Goal: Information Seeking & Learning: Check status

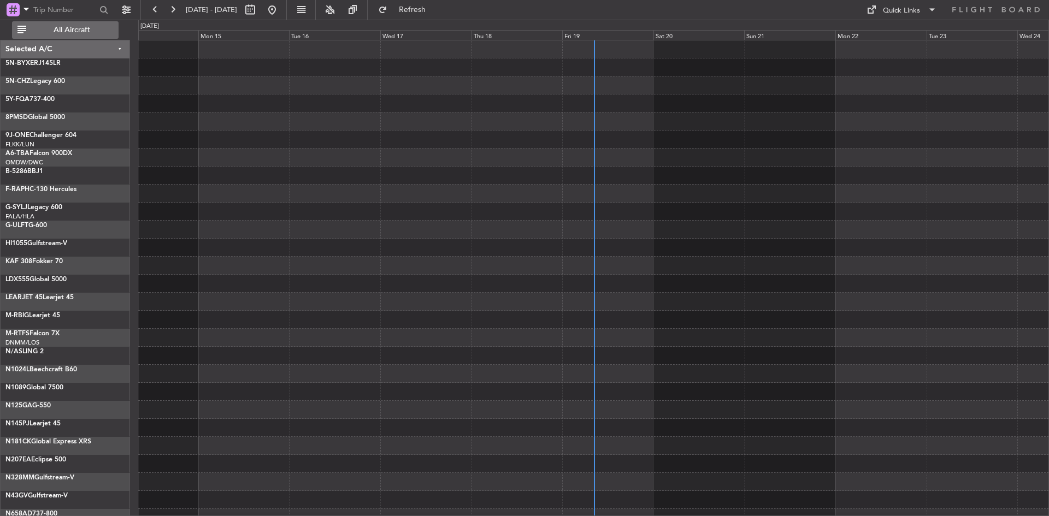
click at [82, 30] on span "All Aircraft" at bounding box center [71, 30] width 87 height 8
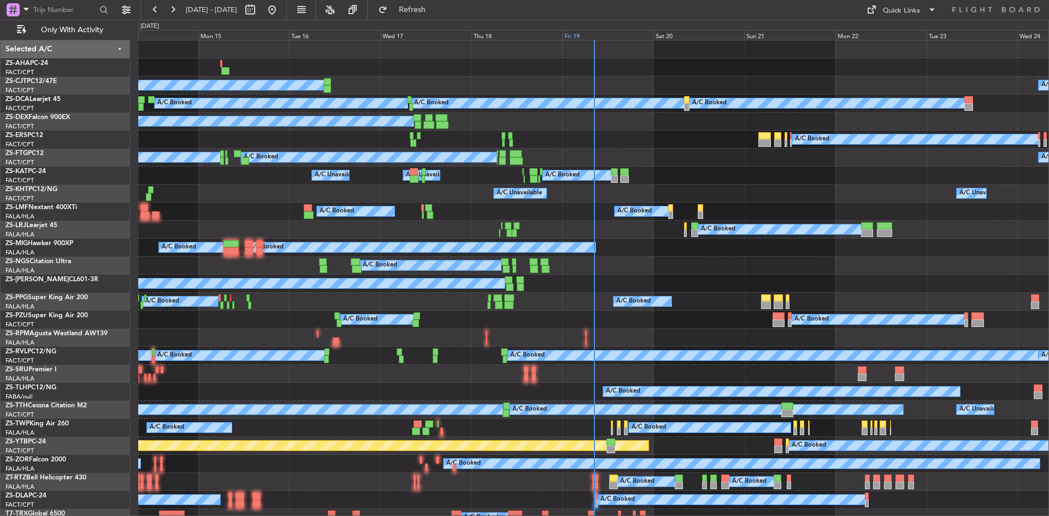
click at [575, 34] on div "Fri 19" at bounding box center [607, 35] width 91 height 10
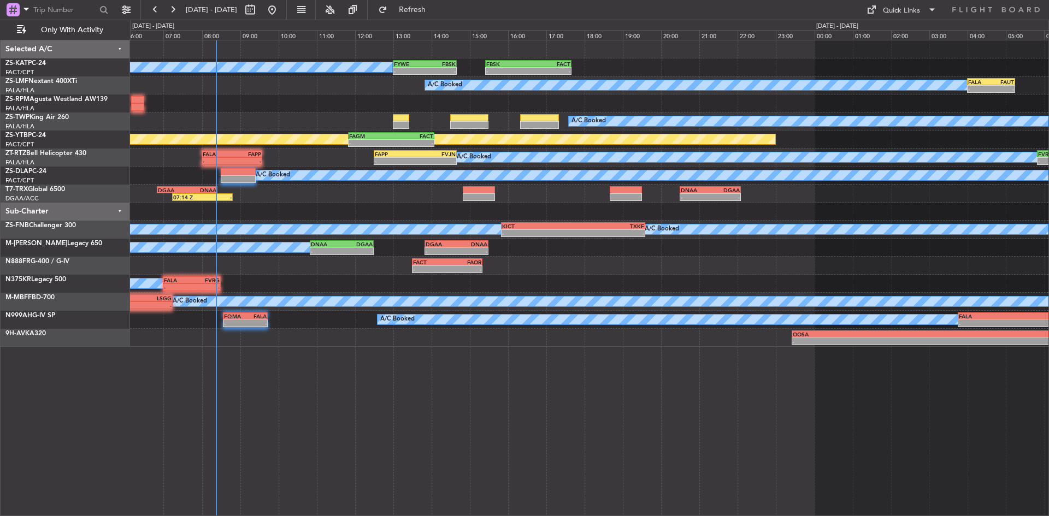
click at [318, 105] on div "A/C Booked A/C Booked - - FYWE 13:00 Z FBSK 14:40 Z - - FBSK 15:25 Z FACT 17:40…" at bounding box center [589, 193] width 918 height 306
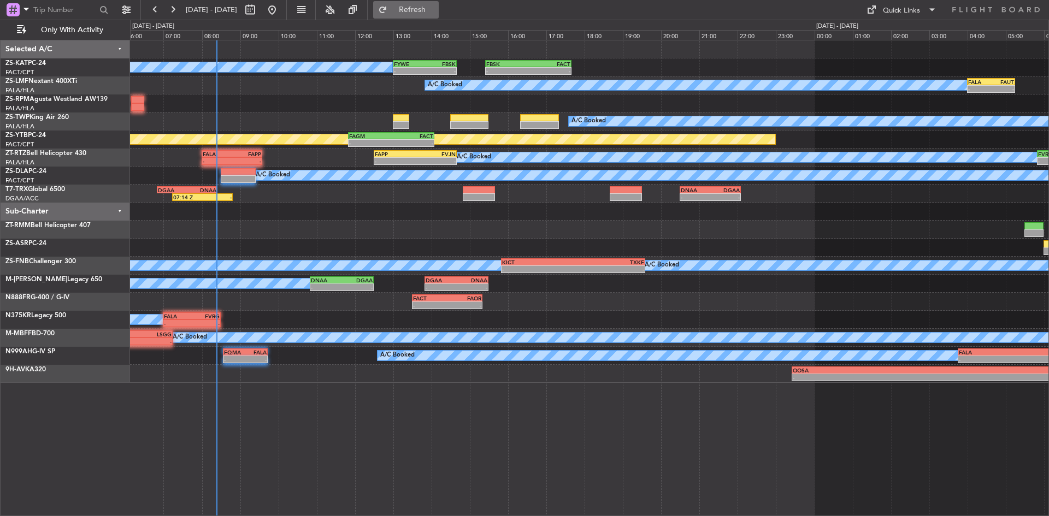
click at [435, 14] on span "Refresh" at bounding box center [412, 10] width 46 height 8
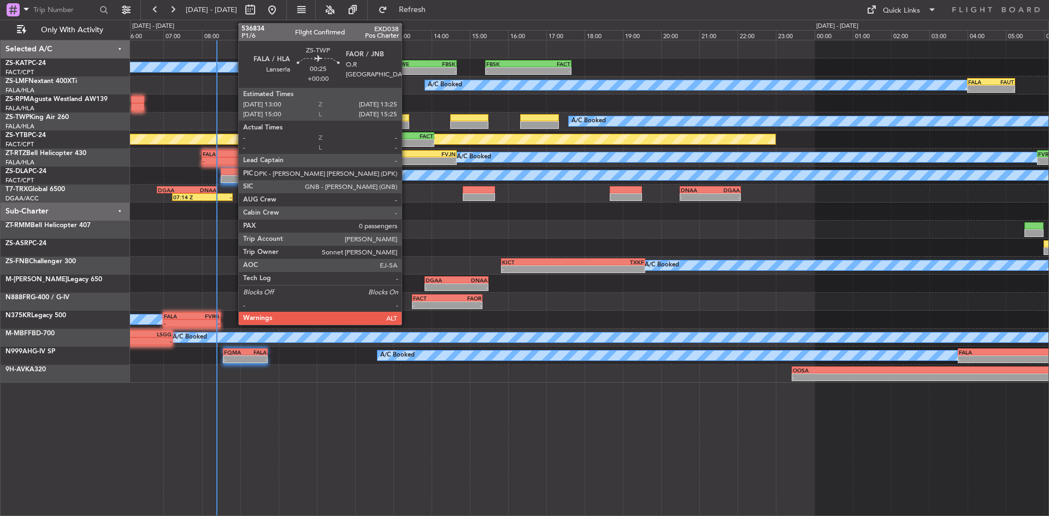
click at [406, 118] on div at bounding box center [401, 118] width 16 height 8
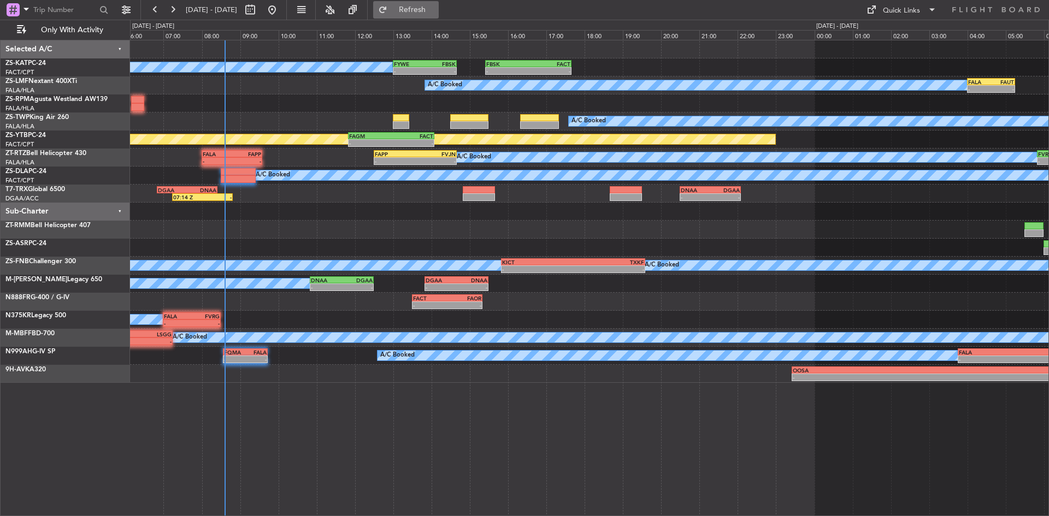
click at [427, 11] on span "Refresh" at bounding box center [412, 10] width 46 height 8
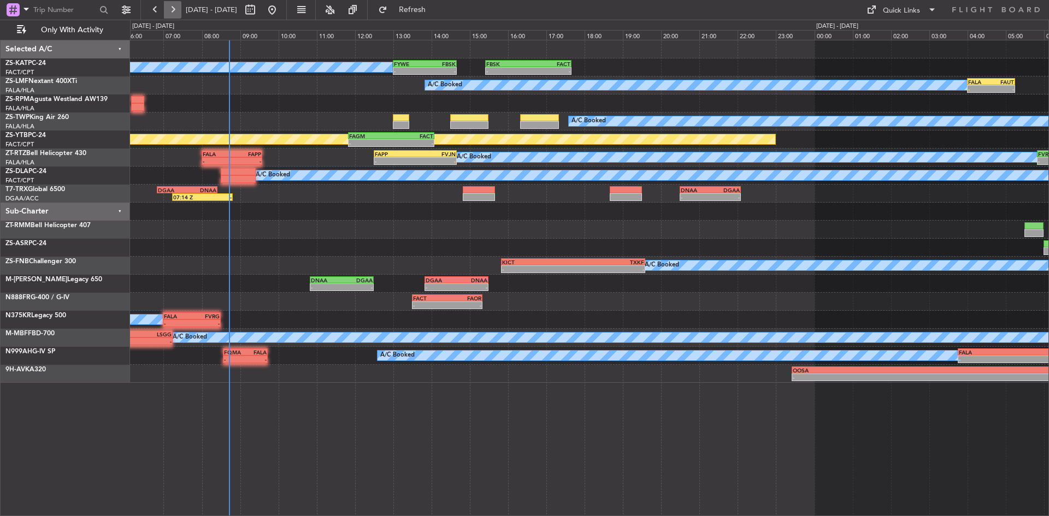
click at [168, 16] on button at bounding box center [172, 9] width 17 height 17
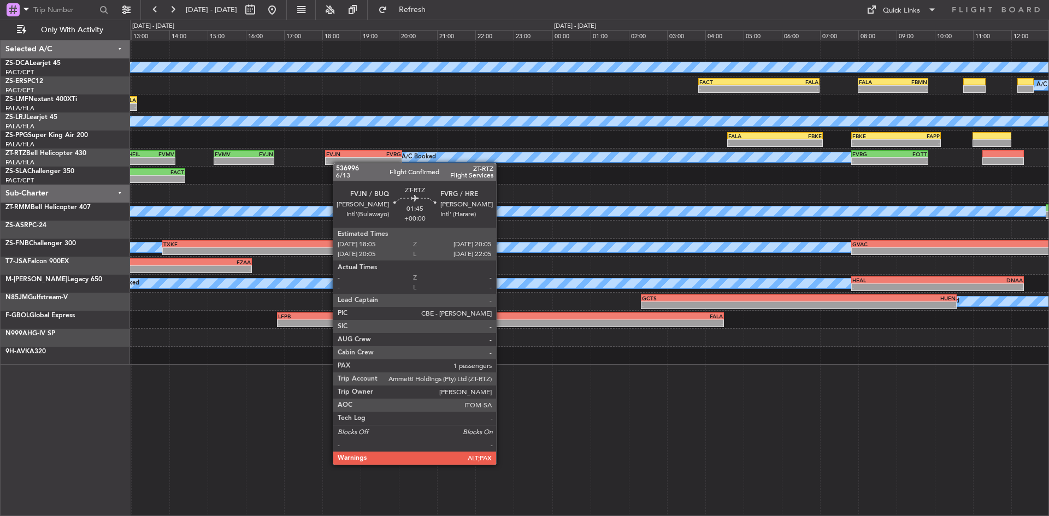
click at [299, 165] on div "A/C Booked FBMN 08:15 Z FYWH 09:35 Z - - A/C Booked FACT 03:50 Z FALA 07:00 Z -…" at bounding box center [589, 202] width 918 height 324
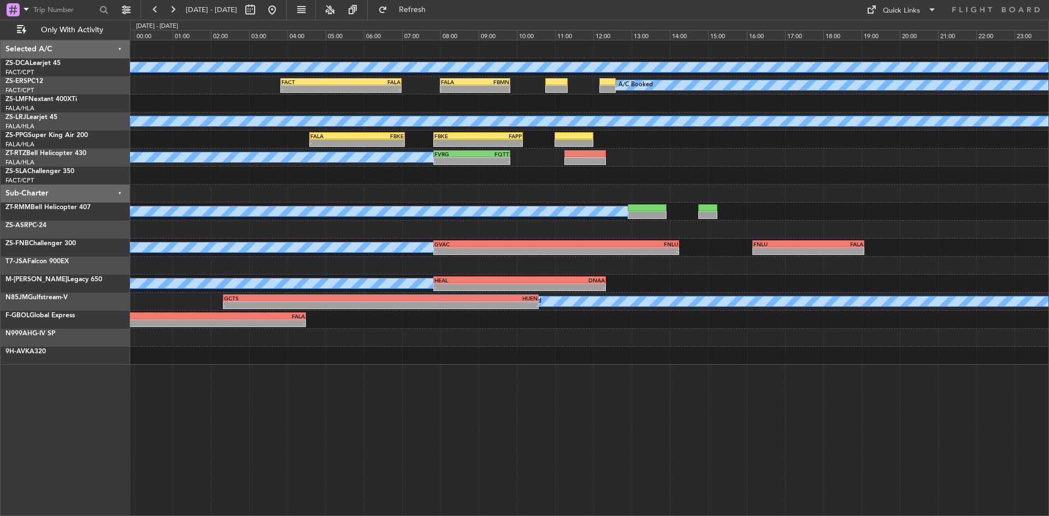
click at [240, 228] on div "A/C Booked FACT 03:50 Z FALA 07:00 Z - - FALA 08:00 Z FBMN 09:50 Z - - A/C Book…" at bounding box center [589, 202] width 918 height 324
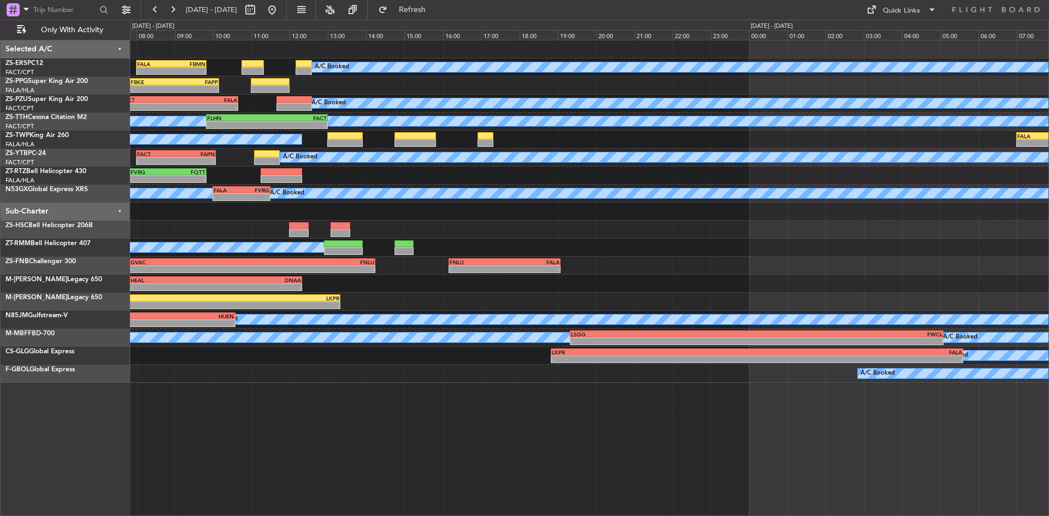
click at [84, 233] on div "FALA 08:00 Z FBMN 09:50 Z - - A/C Booked FACT 03:50 Z FALA 07:00 Z - - - - FBKE…" at bounding box center [524, 268] width 1049 height 497
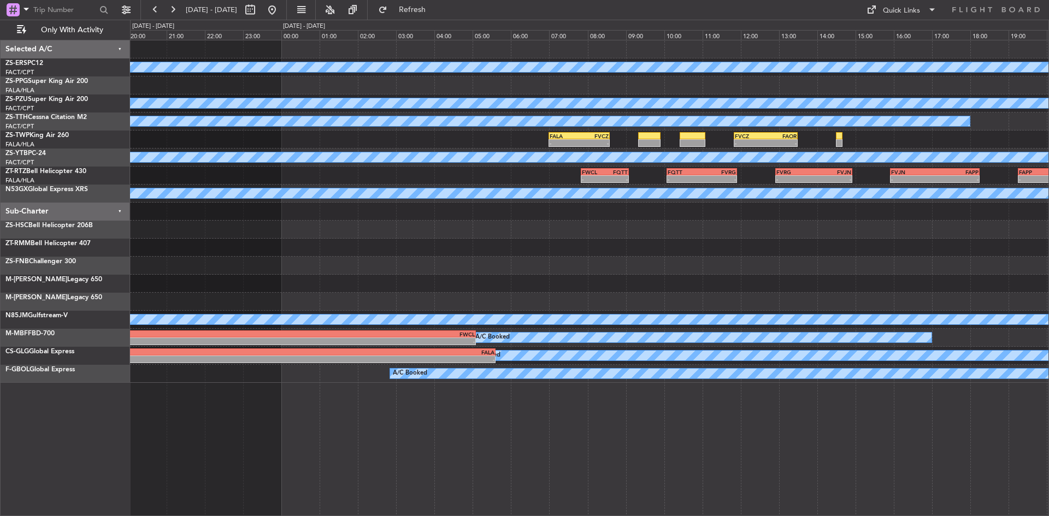
click at [100, 224] on div "A/C Booked A/C Booked A/C Unavailable FALA 07:00 Z FVCZ 08:35 Z - - - - FVCZ 11…" at bounding box center [524, 268] width 1049 height 497
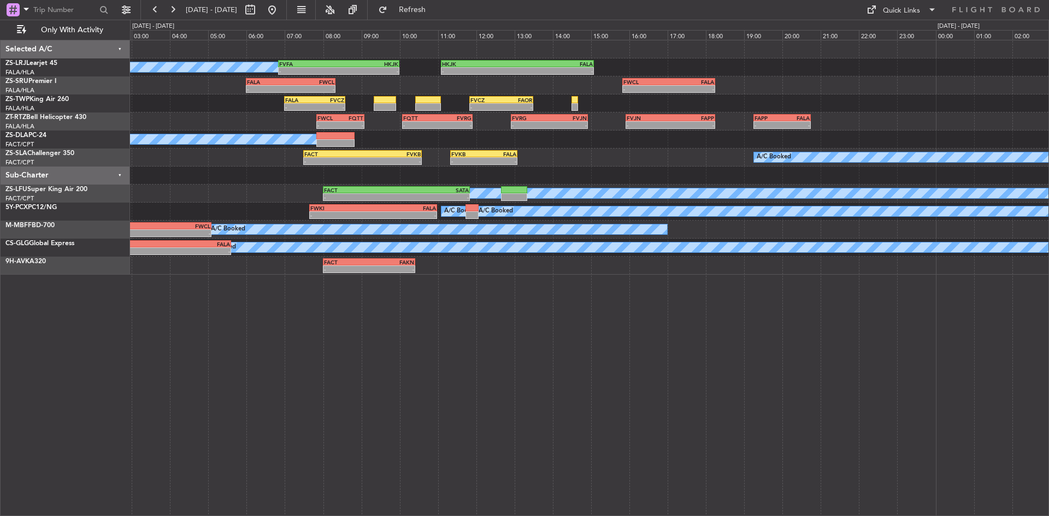
click at [176, 206] on div "A/C Booked - - FVFA 06:50 Z HKJK 10:00 Z - - HKJK 11:05 Z FALA 15:05 Z - - FALA…" at bounding box center [589, 157] width 918 height 234
click at [281, 10] on button at bounding box center [271, 9] width 17 height 17
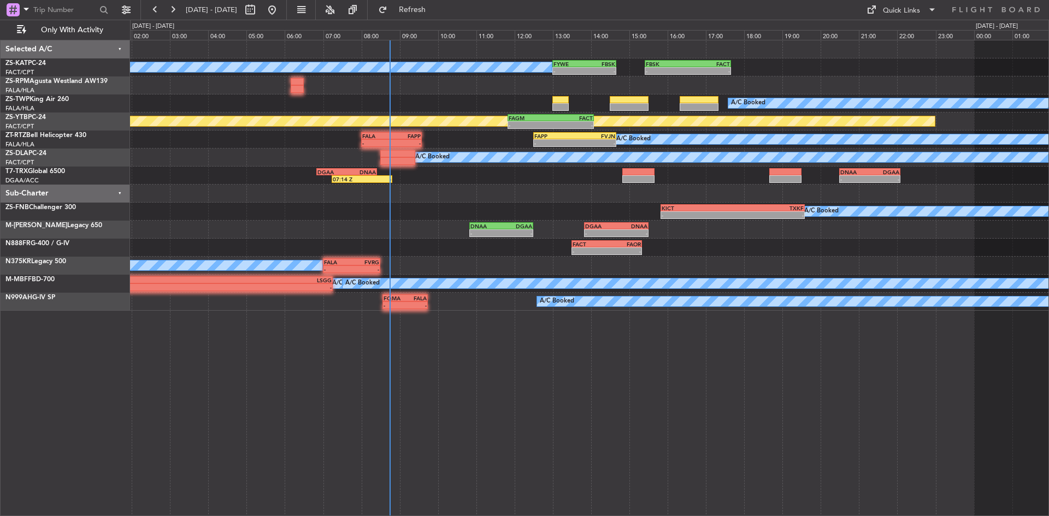
click at [158, 192] on div "- - FBSK 15:25 Z FACT 17:40 Z FYWE 13:00 Z FBSK 14:40 Z - - A/C Booked A/C Book…" at bounding box center [589, 175] width 918 height 270
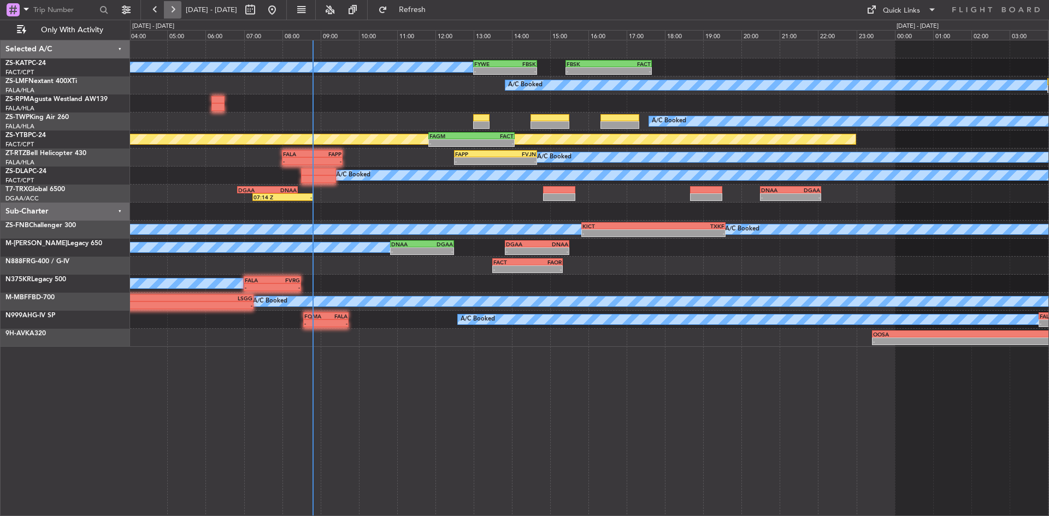
click at [166, 16] on button at bounding box center [172, 9] width 17 height 17
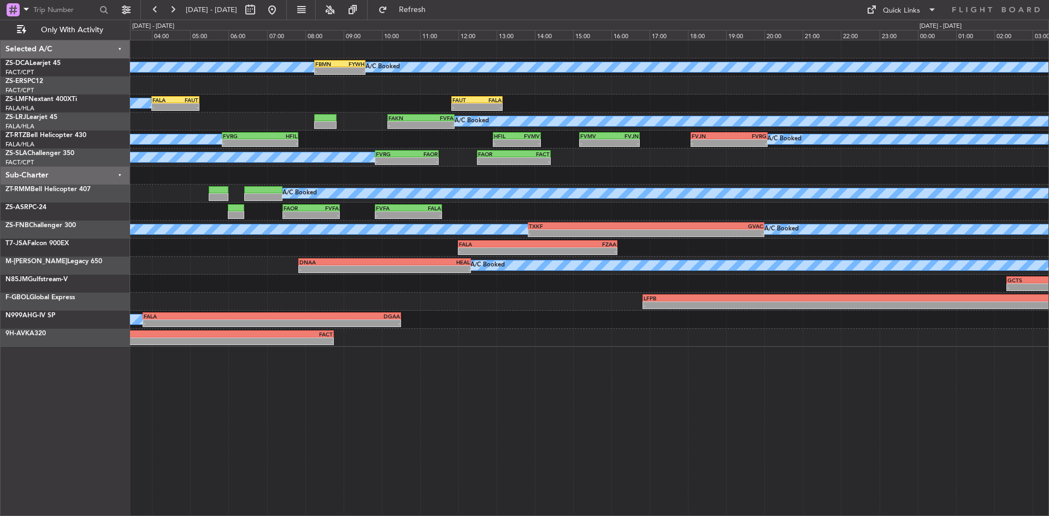
click at [255, 107] on div "A/C Booked - - FALA 04:00 Z FAUT 05:15 Z - - FAUT 11:50 Z FALA 13:10 Z" at bounding box center [589, 103] width 918 height 18
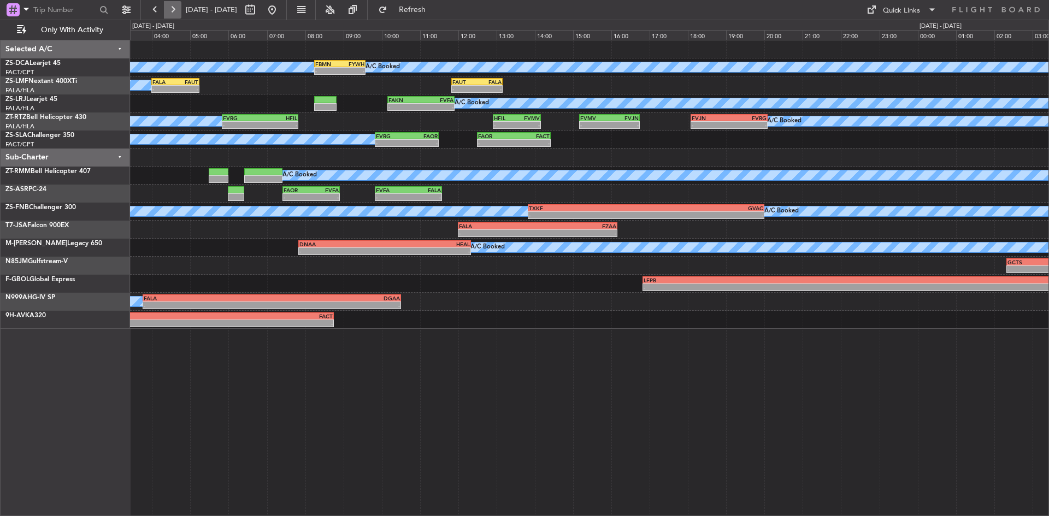
click at [172, 4] on button at bounding box center [172, 9] width 17 height 17
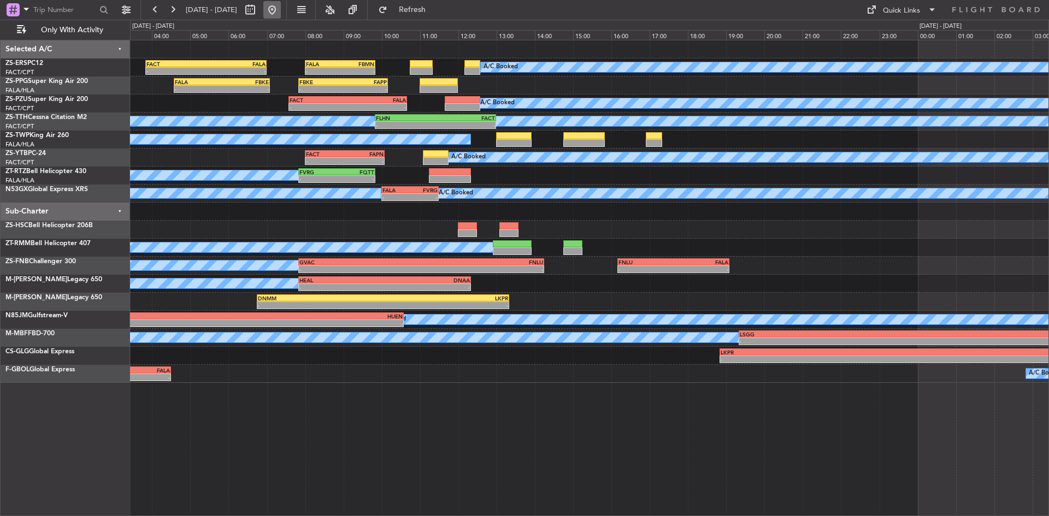
click at [281, 2] on button at bounding box center [271, 9] width 17 height 17
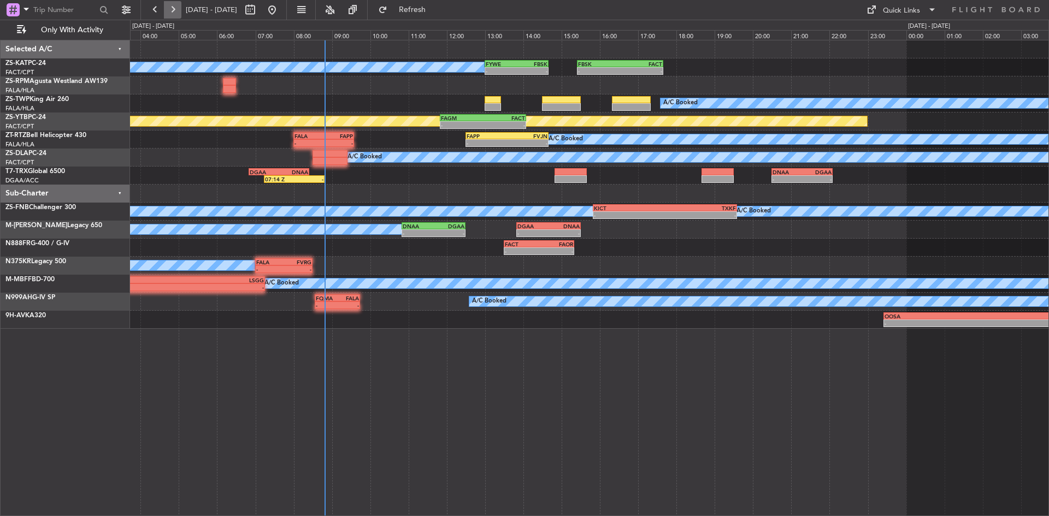
click at [172, 13] on button at bounding box center [172, 9] width 17 height 17
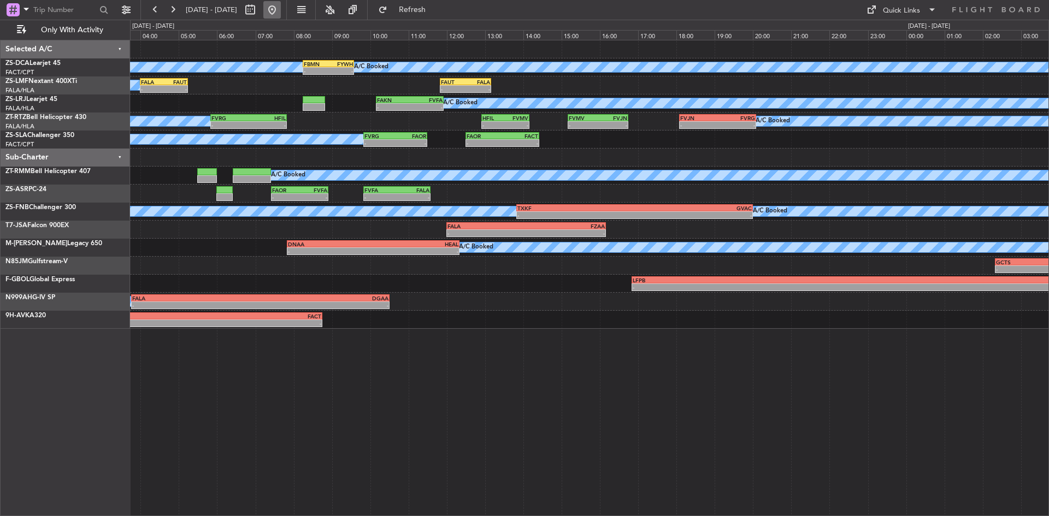
click at [281, 12] on button at bounding box center [271, 9] width 17 height 17
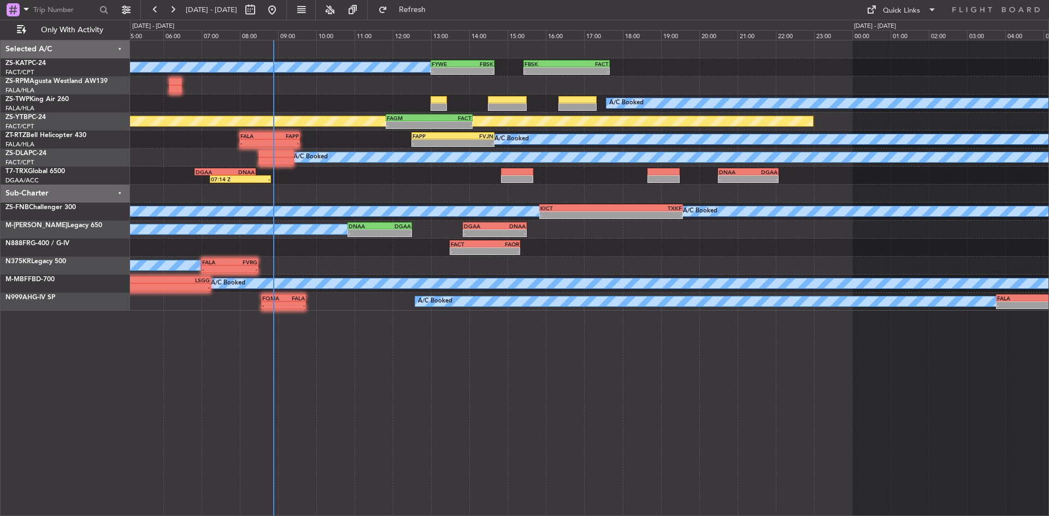
click at [132, 175] on div "- - FBSK 15:25 Z FACT 17:40 Z FYWE 13:00 Z FBSK 14:40 Z - - A/C Booked A/C Book…" at bounding box center [589, 175] width 918 height 270
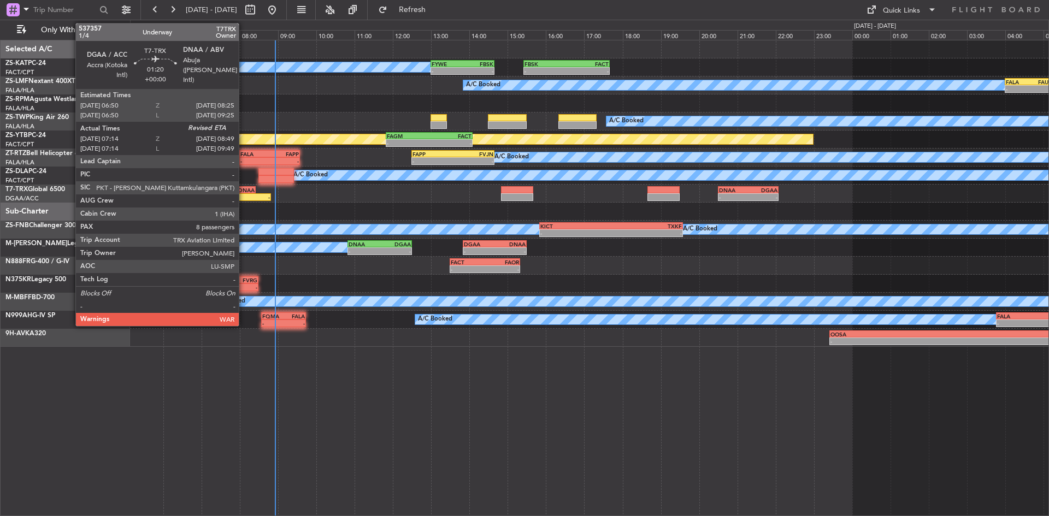
click at [244, 198] on div "-" at bounding box center [254, 197] width 29 height 7
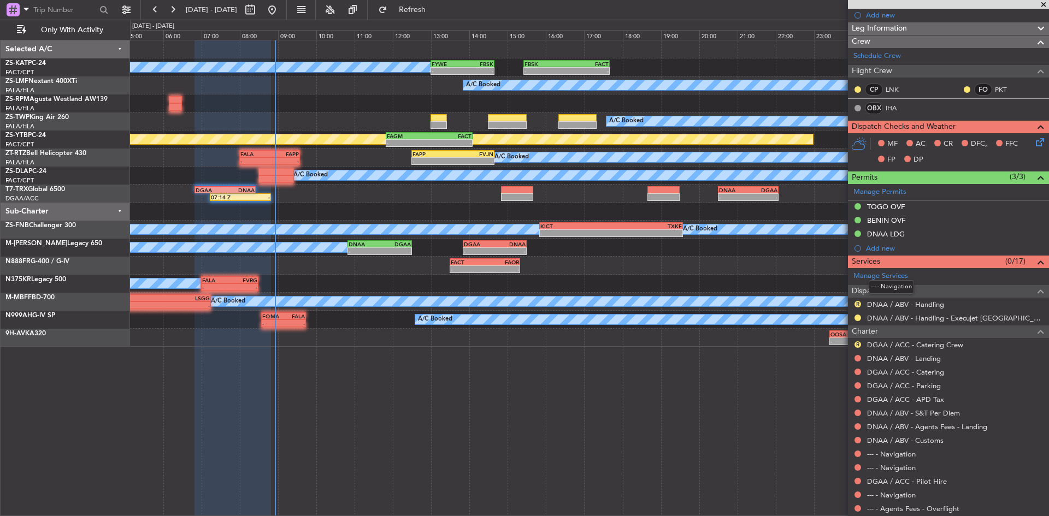
scroll to position [120, 0]
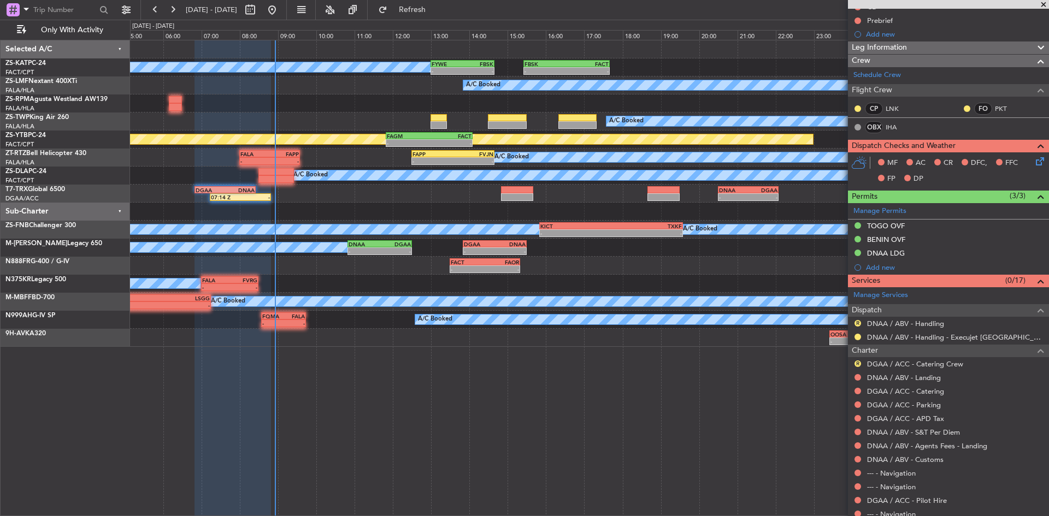
click at [1043, 8] on span at bounding box center [1043, 5] width 11 height 10
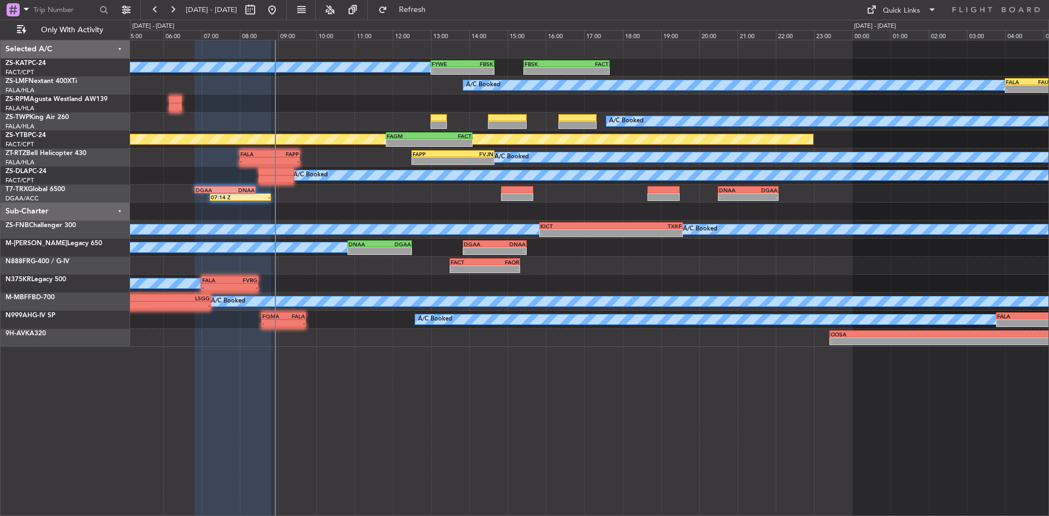
type input "0"
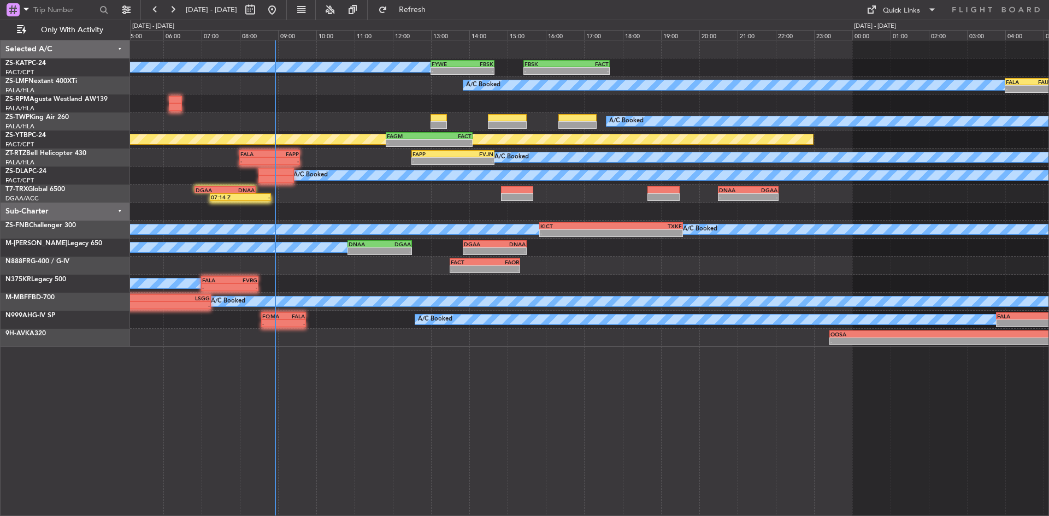
scroll to position [0, 0]
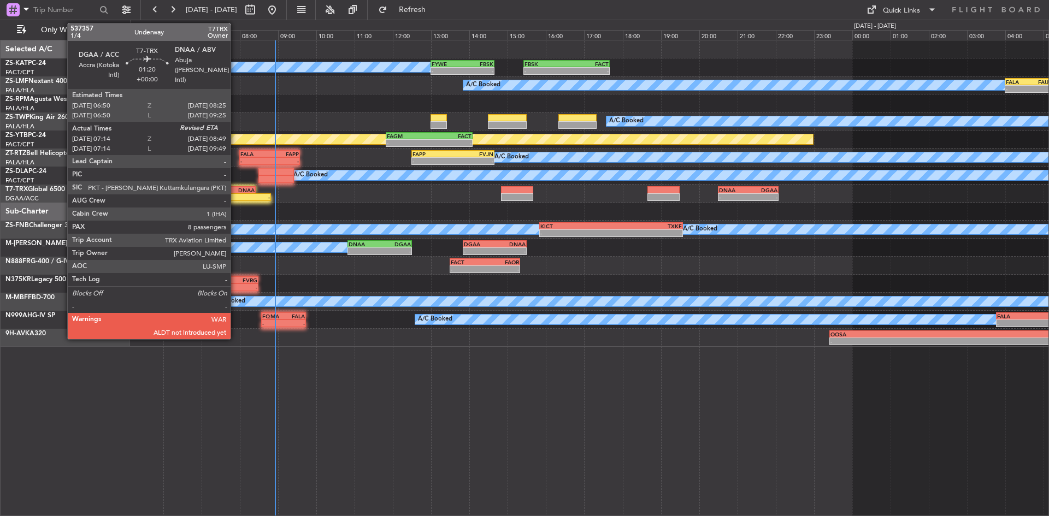
click at [235, 197] on div "07:14 Z" at bounding box center [225, 197] width 29 height 7
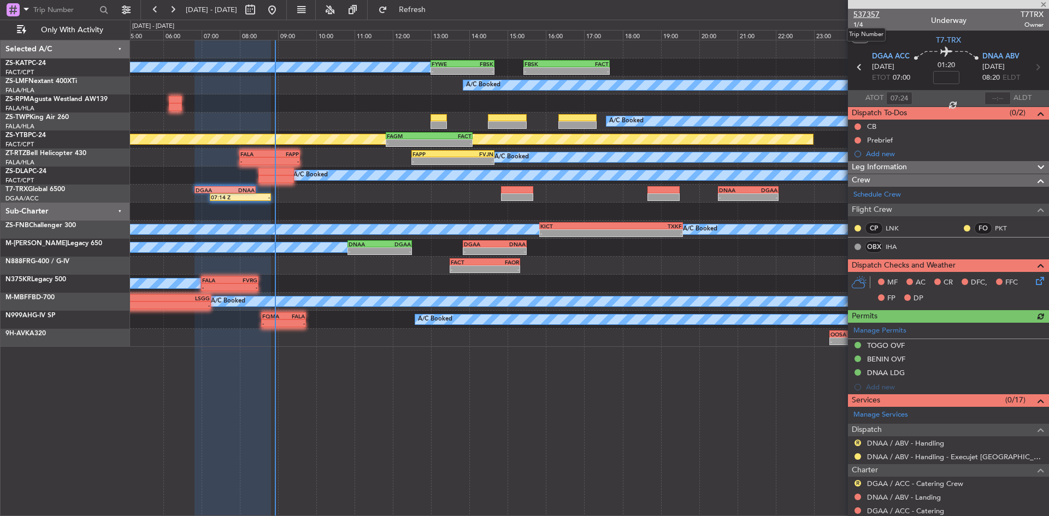
click at [869, 11] on span "537357" at bounding box center [866, 14] width 26 height 11
click at [1043, 4] on span at bounding box center [1043, 5] width 11 height 10
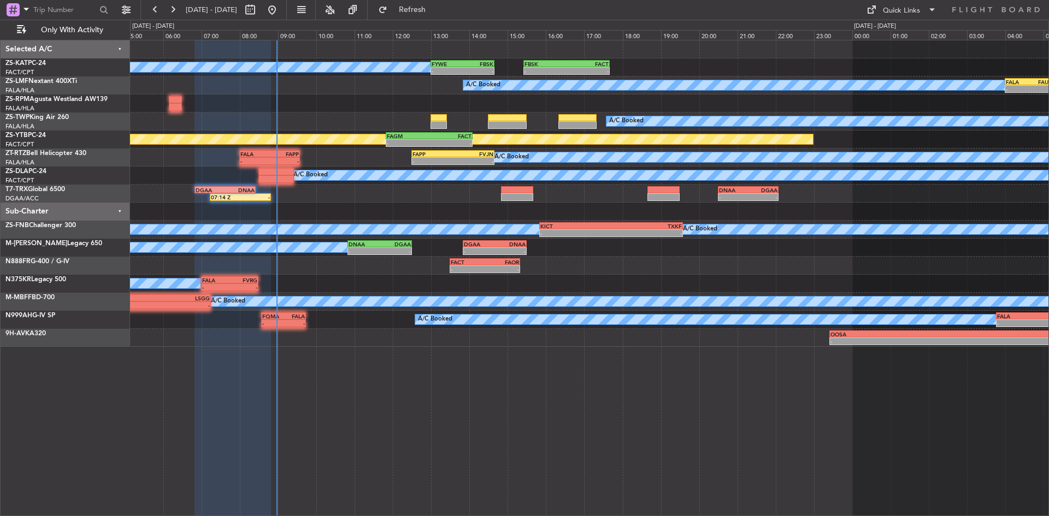
type input "0"
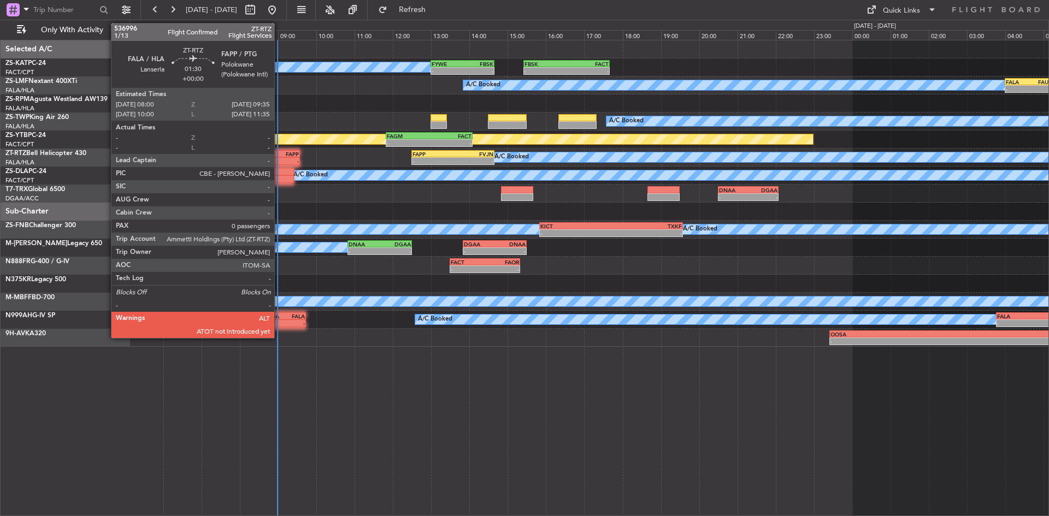
click at [279, 155] on div "FAPP" at bounding box center [284, 154] width 29 height 7
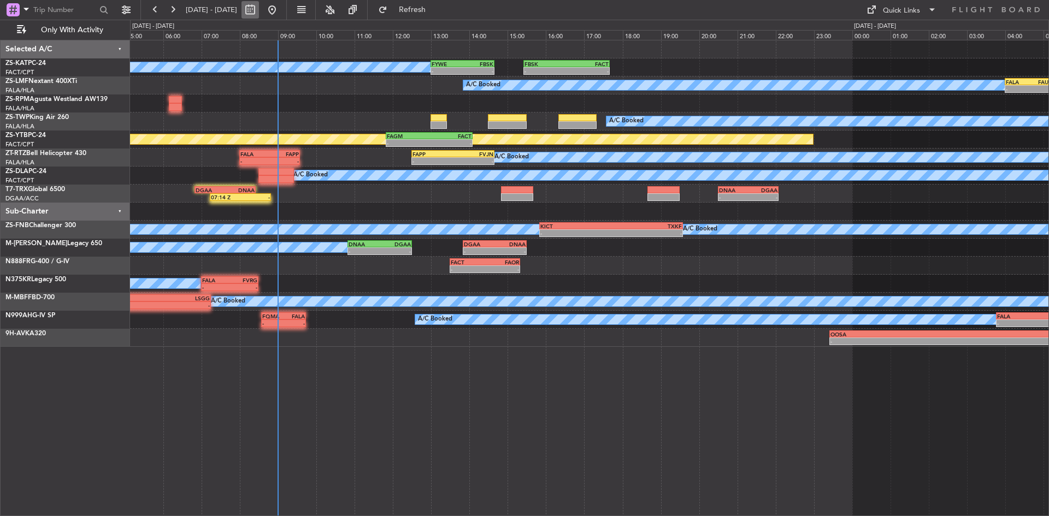
click at [259, 10] on button at bounding box center [249, 9] width 17 height 17
select select "9"
select select "2025"
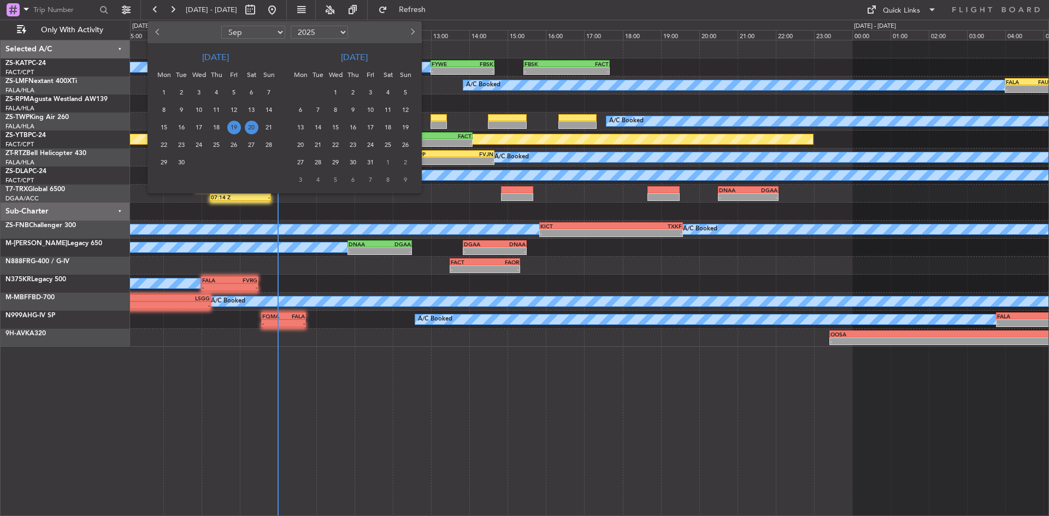
click at [355, 110] on span "9" at bounding box center [353, 110] width 14 height 14
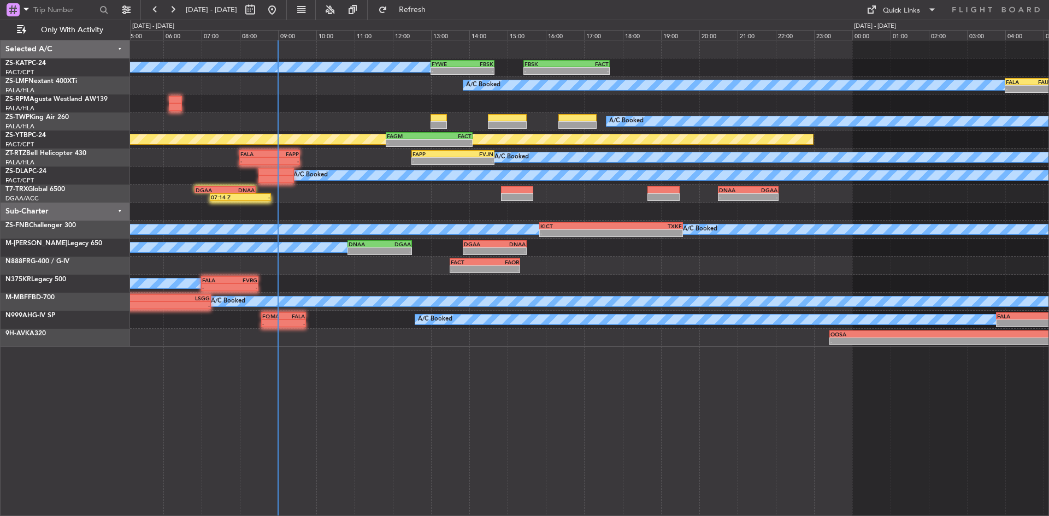
select select "10"
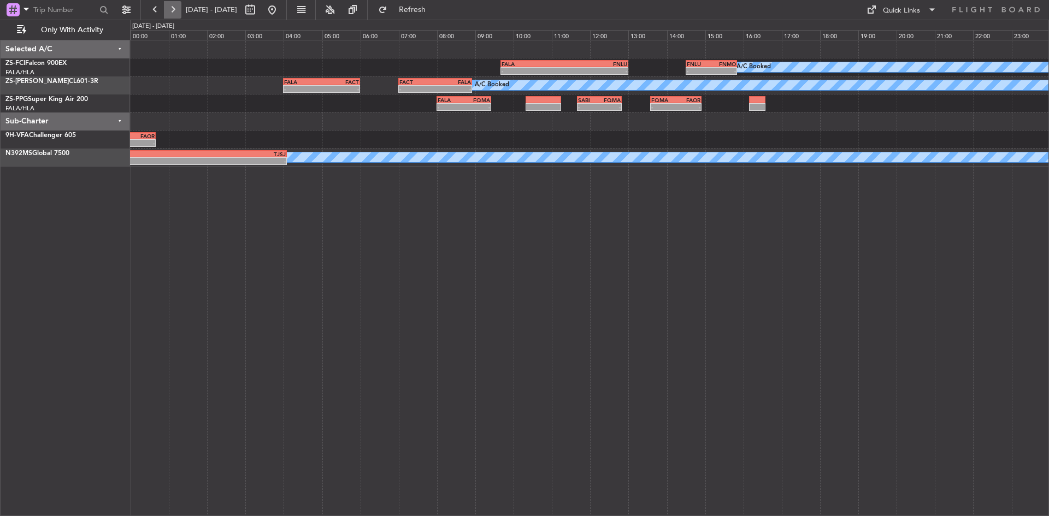
click at [168, 8] on button at bounding box center [172, 9] width 17 height 17
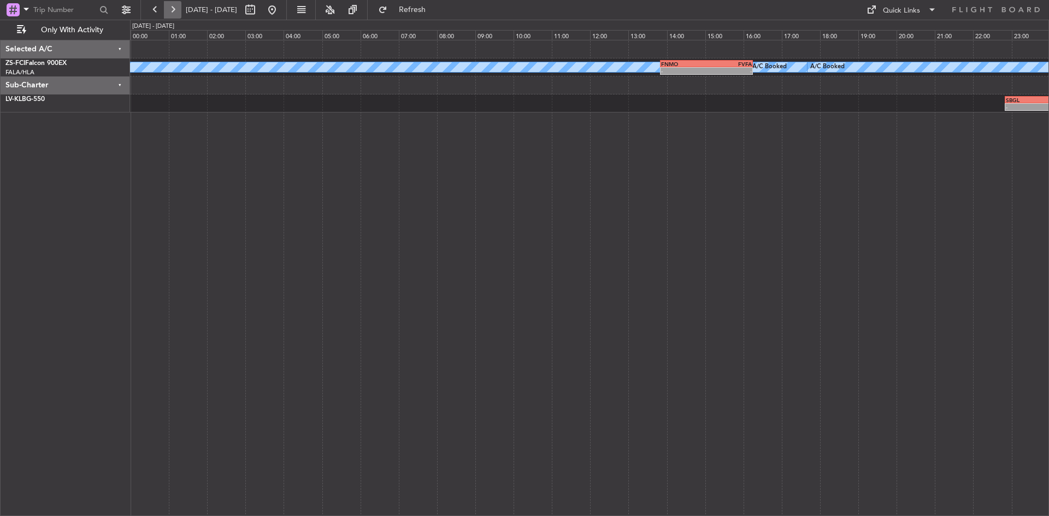
click at [172, 5] on button at bounding box center [172, 9] width 17 height 17
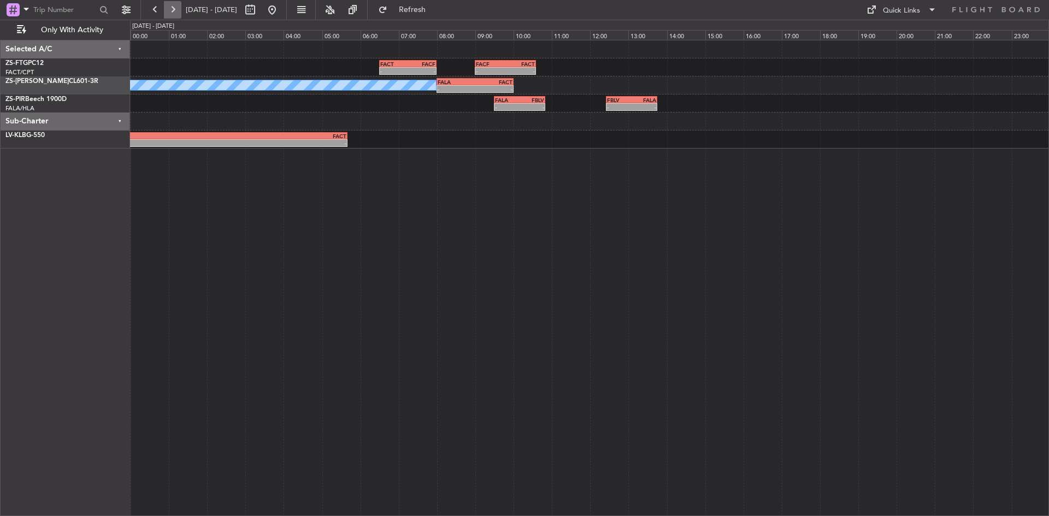
click at [178, 7] on button at bounding box center [172, 9] width 17 height 17
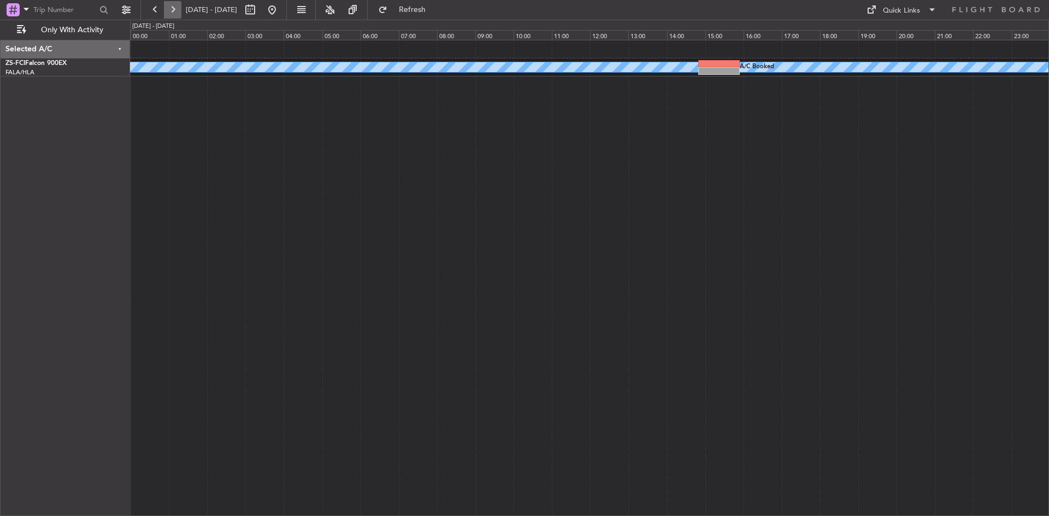
click at [178, 7] on button at bounding box center [172, 9] width 17 height 17
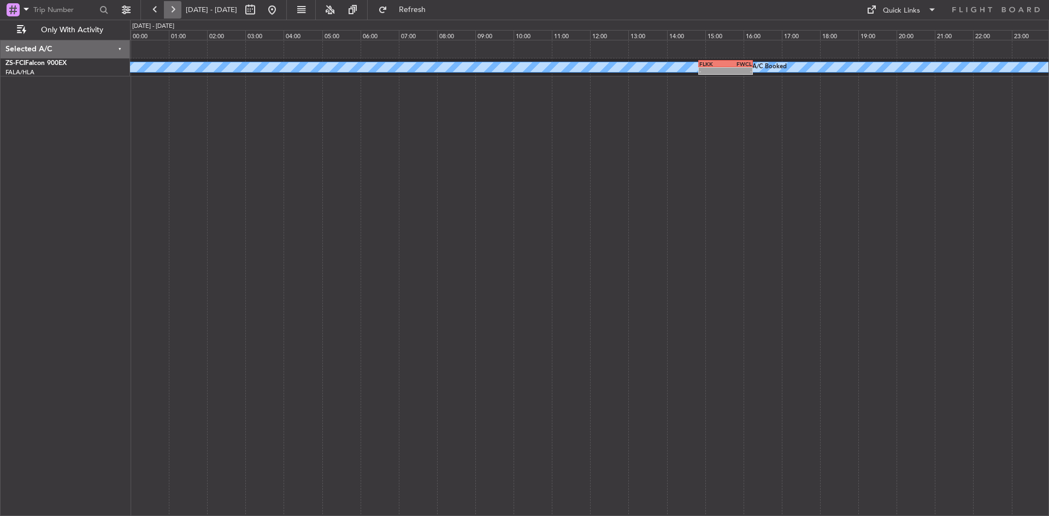
click at [178, 7] on button at bounding box center [172, 9] width 17 height 17
click at [281, 9] on button at bounding box center [271, 9] width 17 height 17
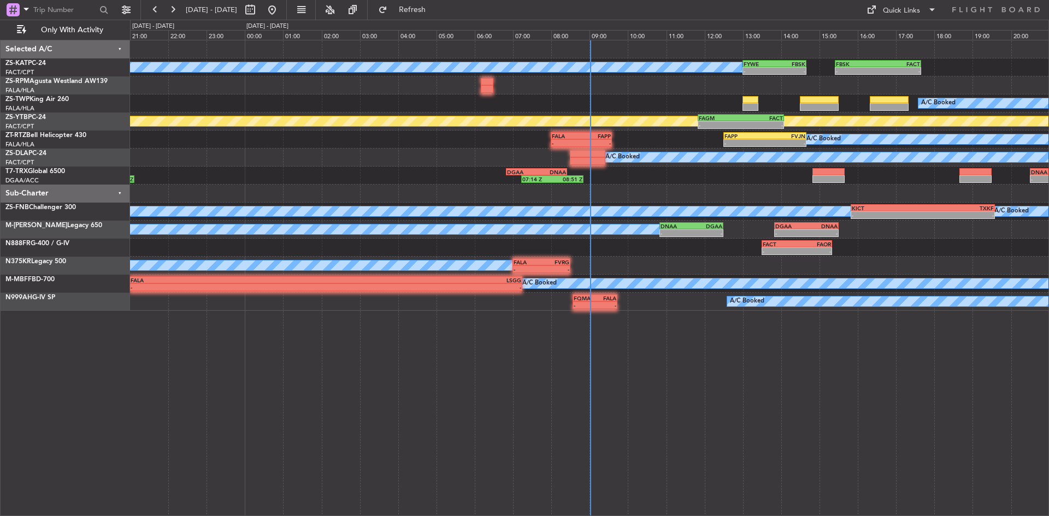
drag, startPoint x: 288, startPoint y: 9, endPoint x: 267, endPoint y: 35, distance: 34.1
click at [283, 25] on body "[DATE] - [DATE] Refresh Quick Links Only With Activity A/C Booked A/C Booked - …" at bounding box center [524, 258] width 1049 height 516
click at [259, 8] on button at bounding box center [249, 9] width 17 height 17
select select "9"
select select "2025"
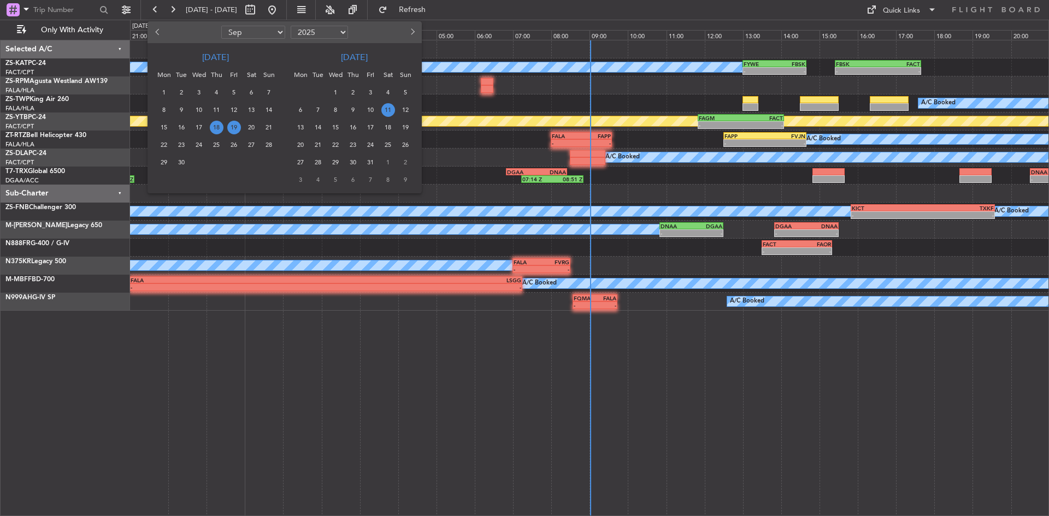
click at [388, 110] on span "11" at bounding box center [388, 110] width 14 height 14
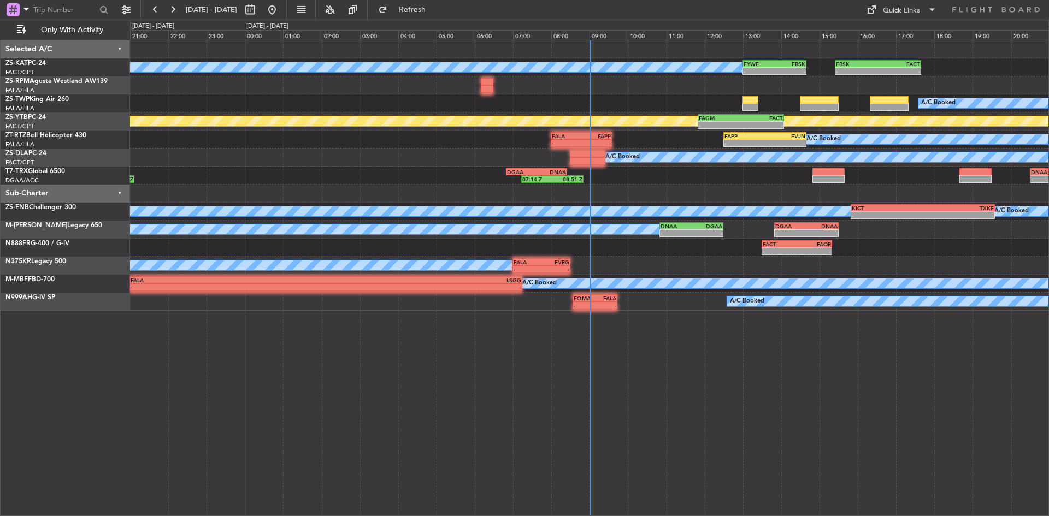
select select "10"
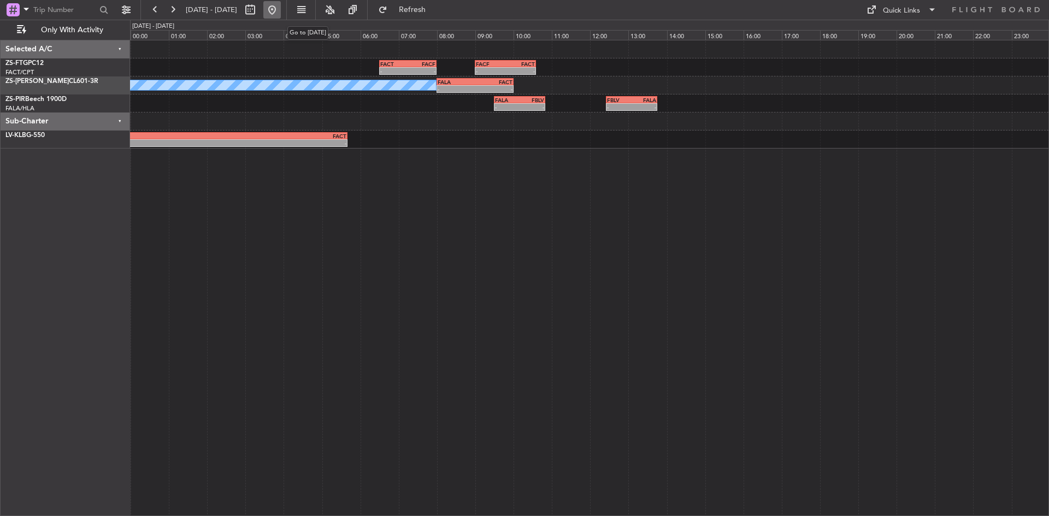
click at [281, 9] on button at bounding box center [271, 9] width 17 height 17
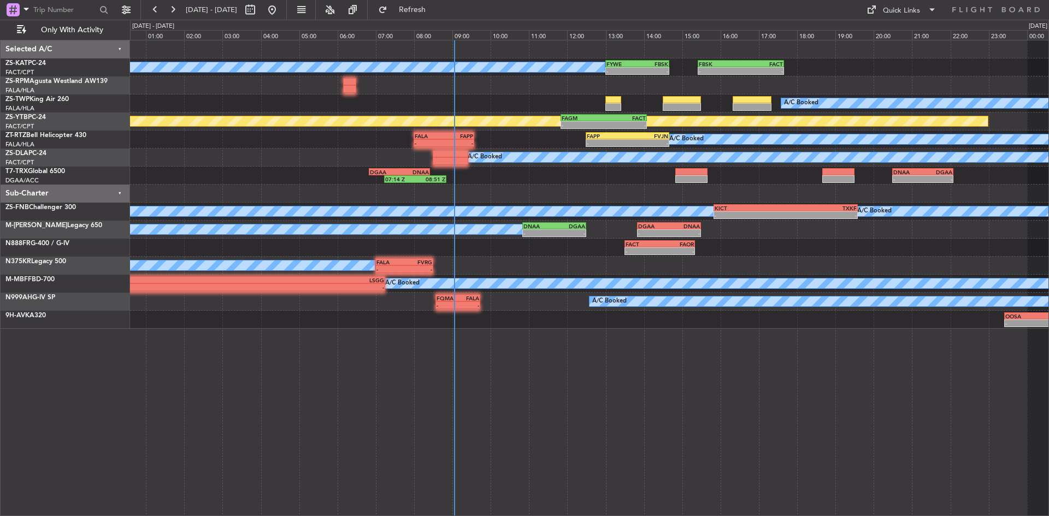
click at [257, 107] on div "A/C Booked" at bounding box center [589, 103] width 918 height 18
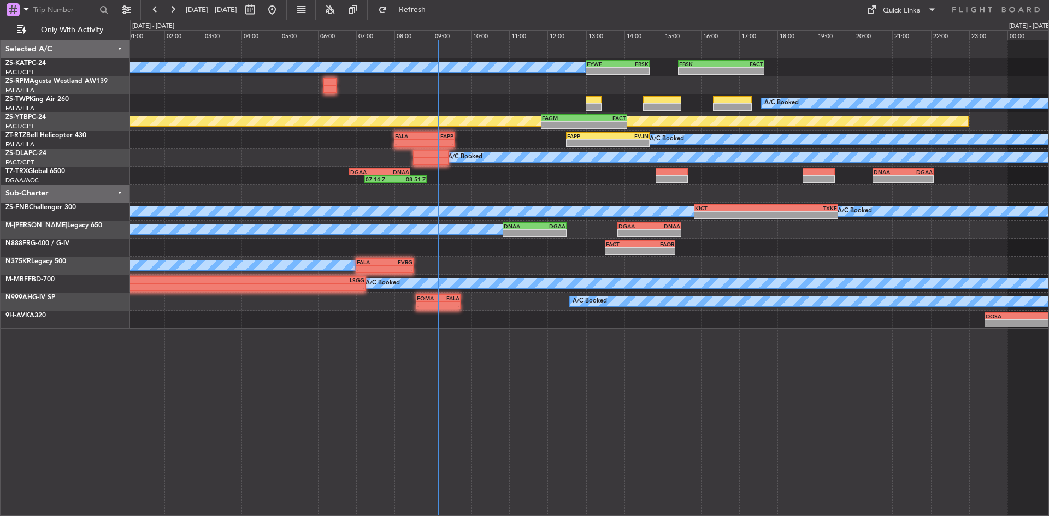
click at [507, 186] on div "A/C Booked A/C Booked - - FYWE 13:00 Z FBSK 14:40 Z - - FBSK 15:25 Z FACT 17:40…" at bounding box center [589, 184] width 918 height 288
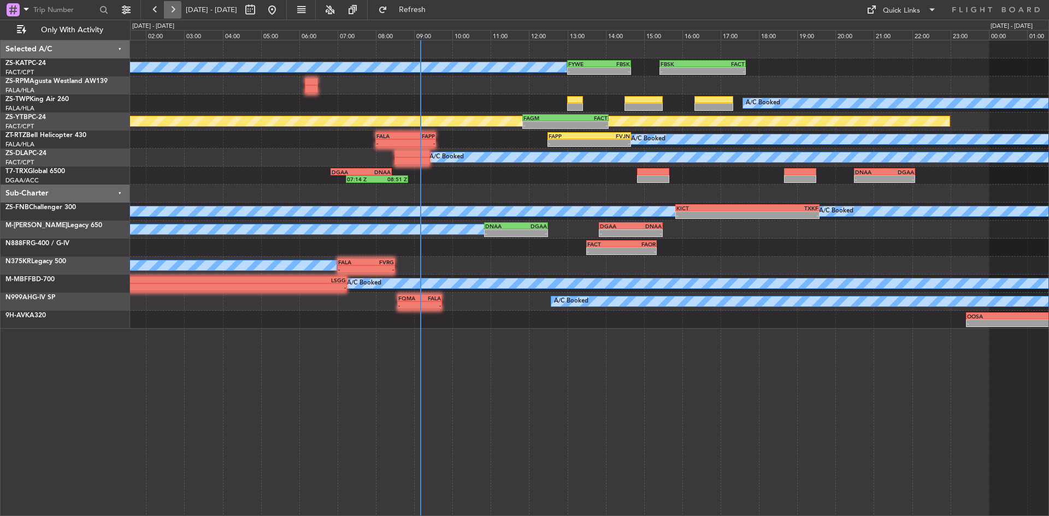
click at [175, 11] on button at bounding box center [172, 9] width 17 height 17
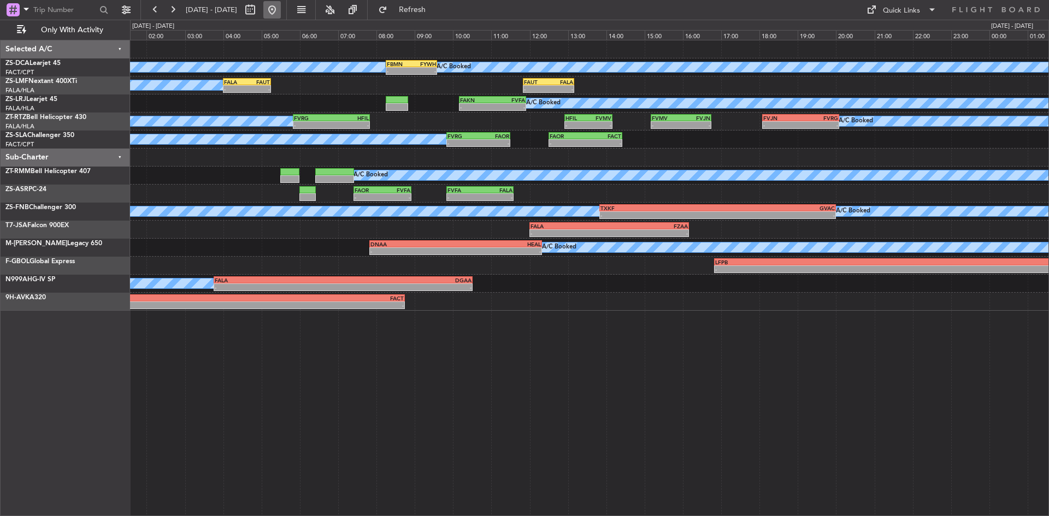
click at [281, 10] on button at bounding box center [271, 9] width 17 height 17
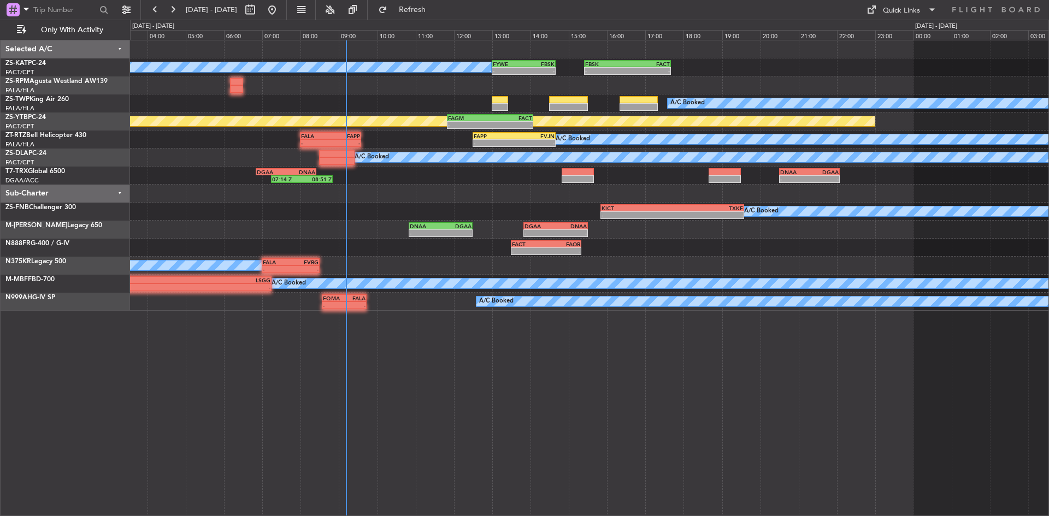
click at [83, 226] on div "FYWE 13:00 Z FBSK 14:40 Z - - - - FBSK 15:25 Z FACT 17:40 Z A/C Booked A/C Book…" at bounding box center [524, 268] width 1049 height 497
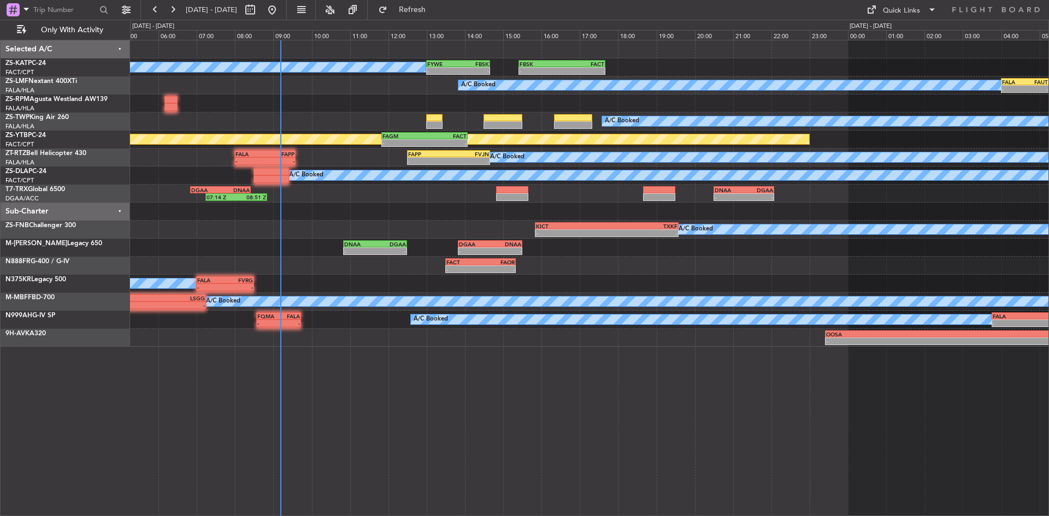
click at [556, 222] on div "FYWE 13:00 Z FBSK 14:40 Z - - - - FBSK 15:25 Z FACT 17:40 Z A/C Booked A/C Book…" at bounding box center [589, 193] width 918 height 306
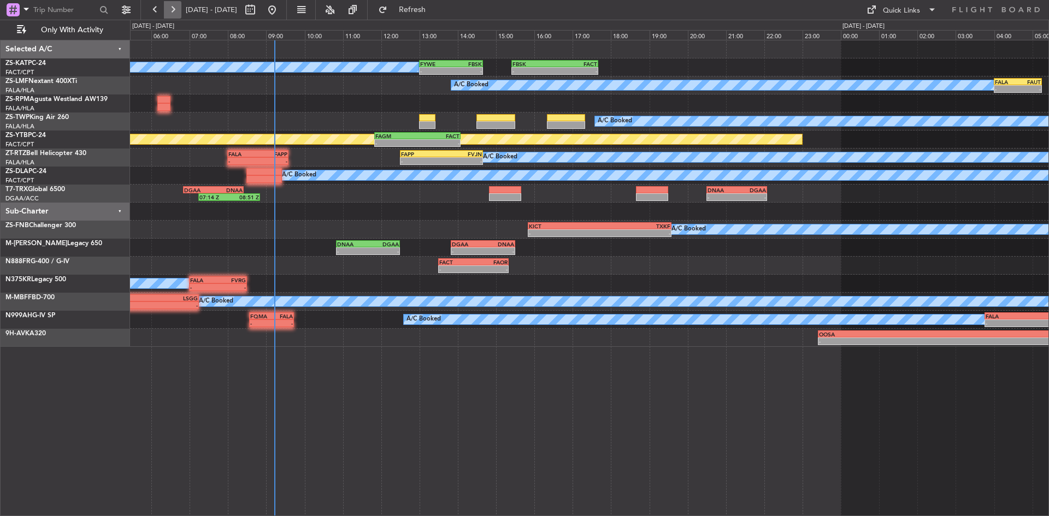
click at [175, 5] on button at bounding box center [172, 9] width 17 height 17
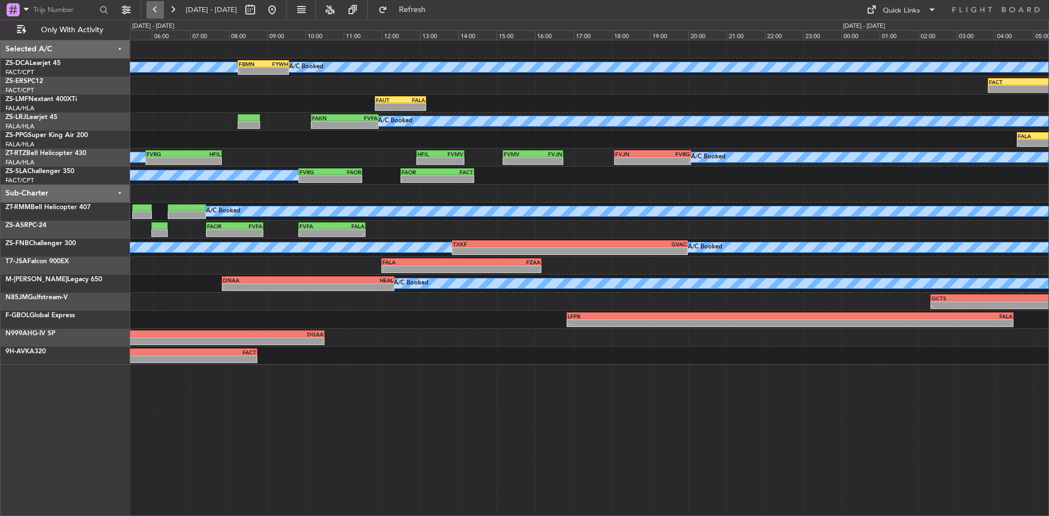
click at [149, 7] on button at bounding box center [154, 9] width 17 height 17
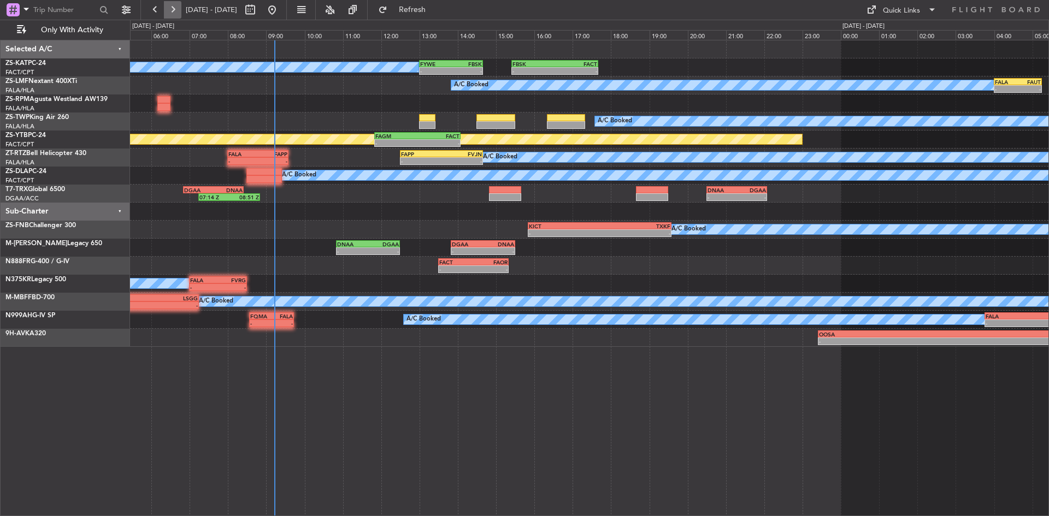
click at [169, 6] on button at bounding box center [172, 9] width 17 height 17
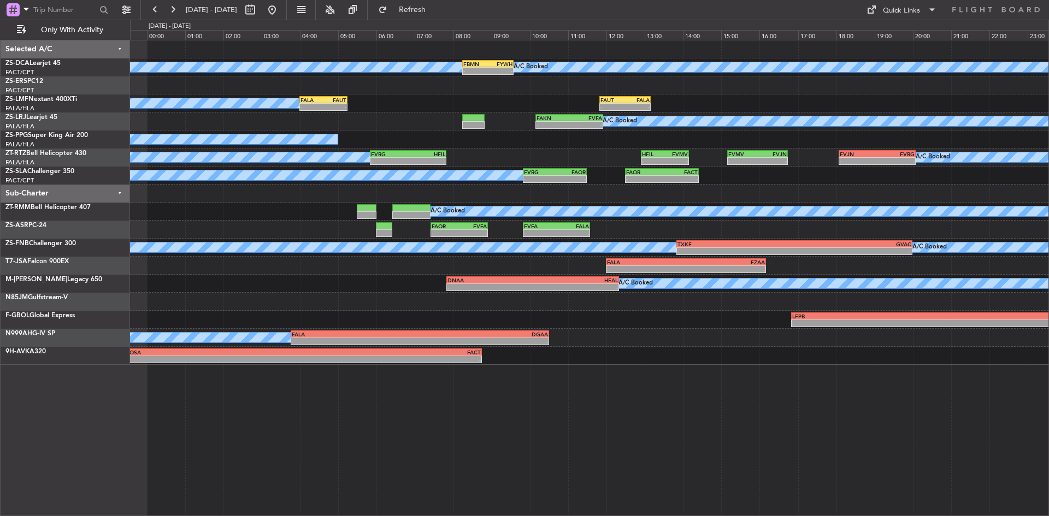
click at [396, 102] on div "- - FAUT 11:50 Z FALA 13:10 Z - - FALA 04:00 Z FAUT 05:15 Z A/C Booked" at bounding box center [589, 103] width 918 height 18
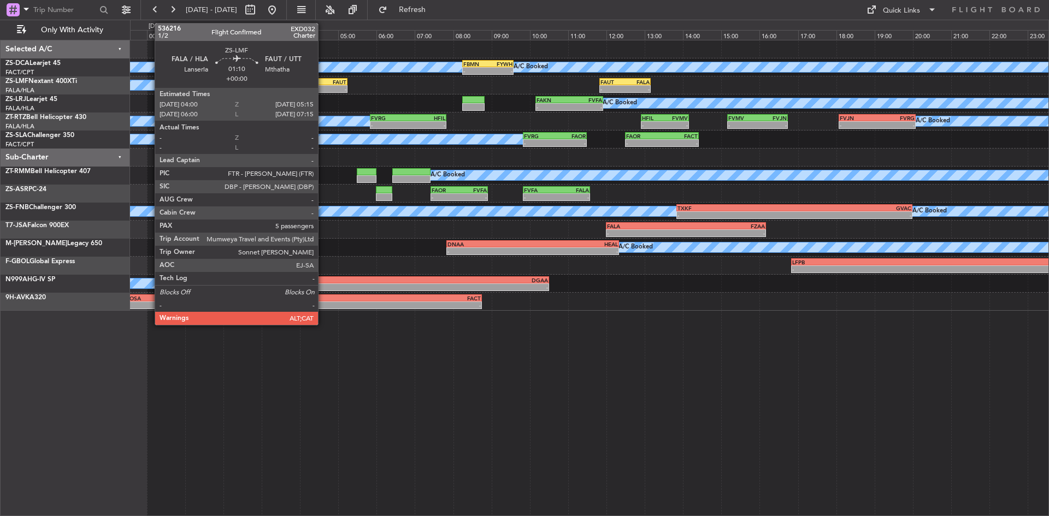
click at [323, 88] on div "-" at bounding box center [311, 89] width 23 height 7
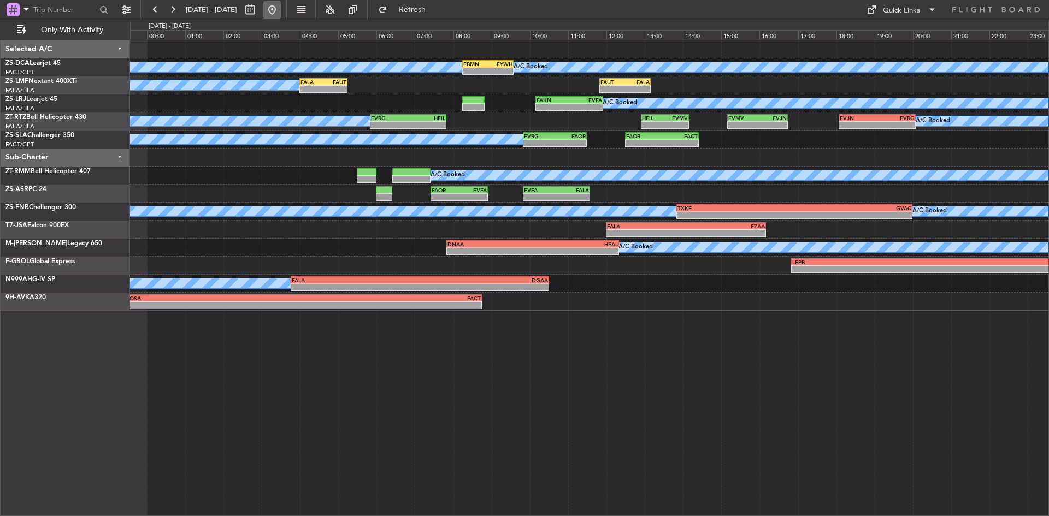
click at [281, 9] on button at bounding box center [271, 9] width 17 height 17
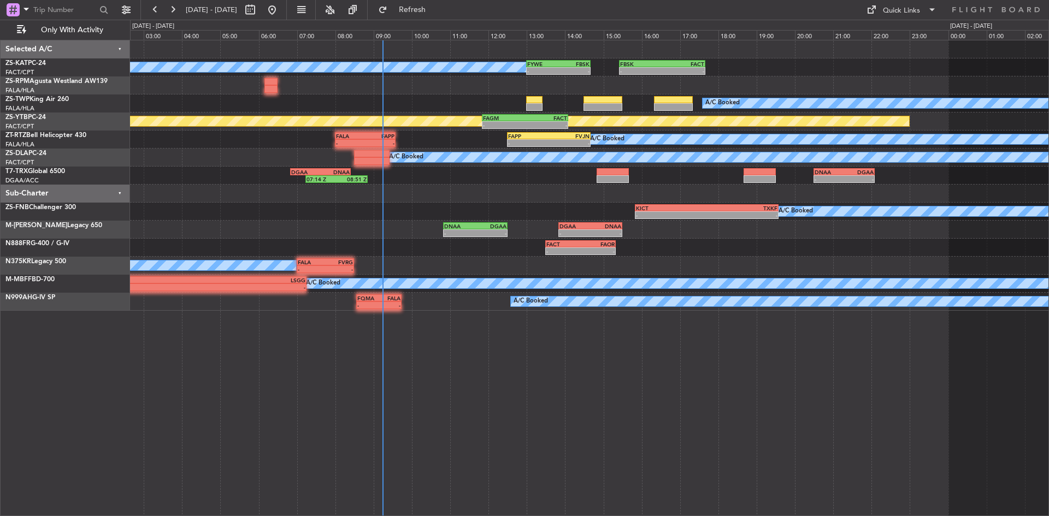
click at [235, 164] on div "A/C Booked" at bounding box center [589, 158] width 918 height 18
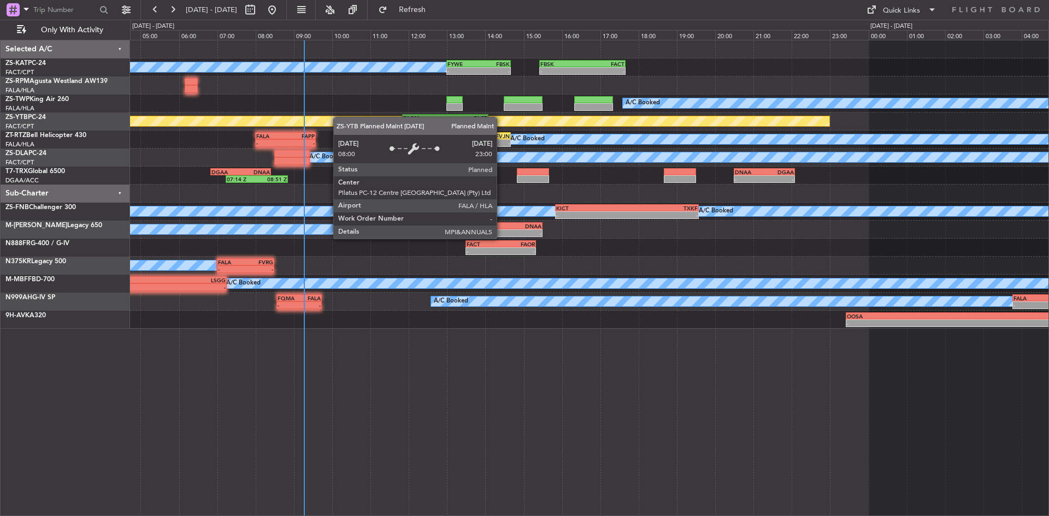
click at [331, 120] on div "A/C Booked A/C Booked - - FYWE 13:00 Z FBSK 14:40 Z - - FBSK 15:25 Z FACT 17:40…" at bounding box center [589, 184] width 918 height 288
